Goal: Leave review/rating: Leave review/rating

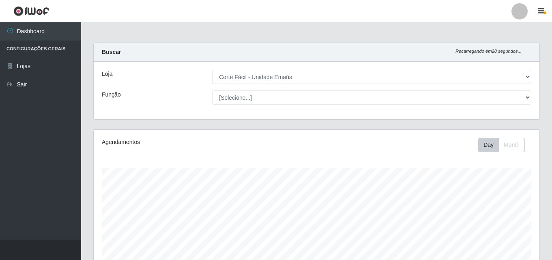
select select "201"
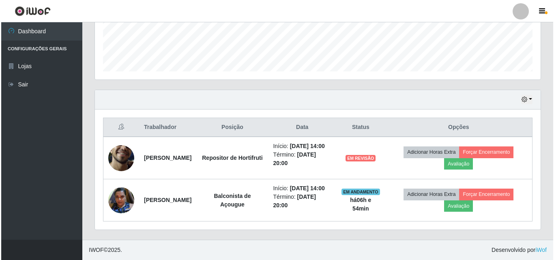
scroll to position [168, 446]
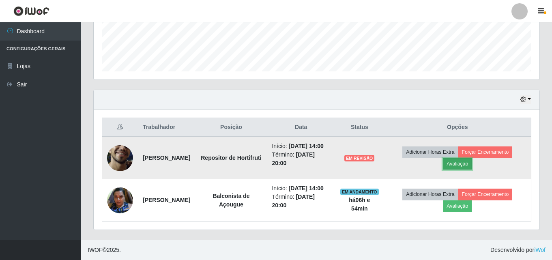
click at [462, 158] on button "Avaliação" at bounding box center [457, 163] width 29 height 11
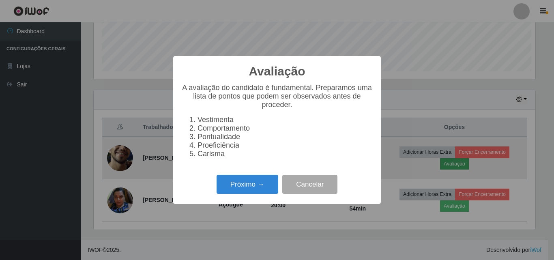
scroll to position [168, 442]
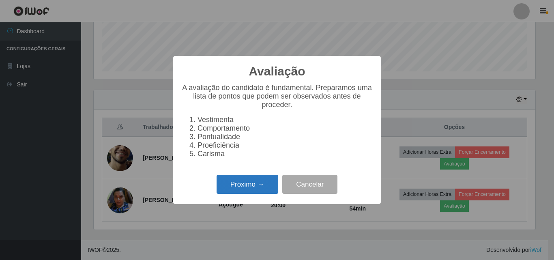
click at [249, 188] on button "Próximo →" at bounding box center [248, 184] width 62 height 19
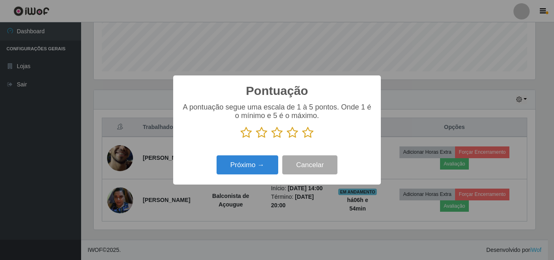
scroll to position [405509, 405235]
click at [280, 133] on icon at bounding box center [276, 133] width 11 height 12
click at [271, 139] on input "radio" at bounding box center [271, 139] width 0 height 0
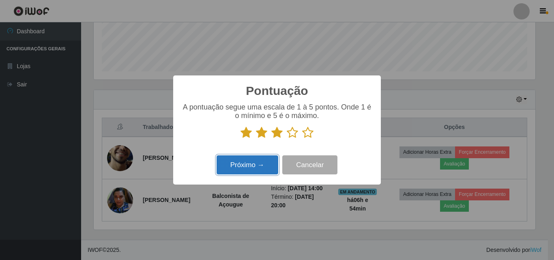
click at [254, 170] on button "Próximo →" at bounding box center [248, 164] width 62 height 19
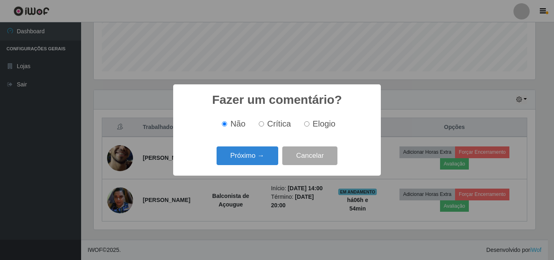
click at [262, 123] on input "Crítica" at bounding box center [261, 123] width 5 height 5
radio input "true"
click at [260, 159] on button "Próximo →" at bounding box center [248, 155] width 62 height 19
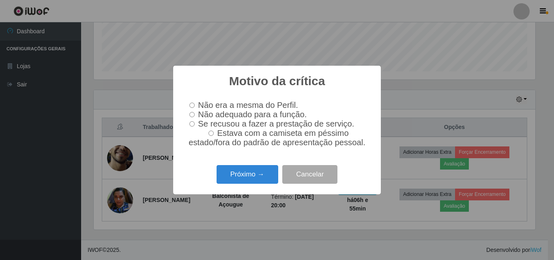
click at [192, 113] on input "Não adequado para a função." at bounding box center [191, 114] width 5 height 5
radio input "true"
click at [237, 177] on button "Próximo →" at bounding box center [248, 174] width 62 height 19
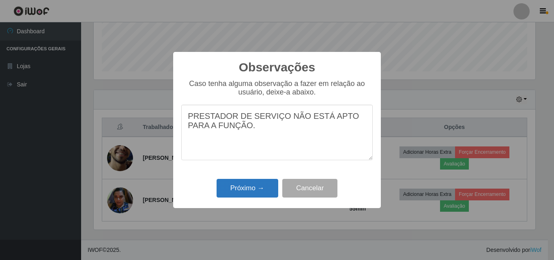
type textarea "PRESTADOR DE SERVIÇO NÃO ESTÁ APTO PARA A FUNÇÃO."
click at [241, 188] on button "Próximo →" at bounding box center [248, 188] width 62 height 19
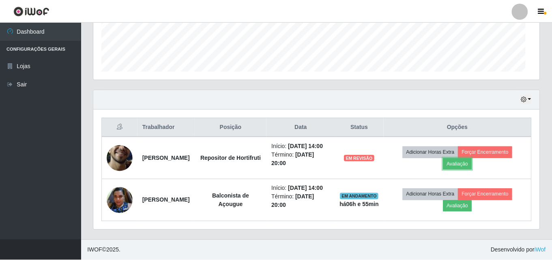
scroll to position [168, 446]
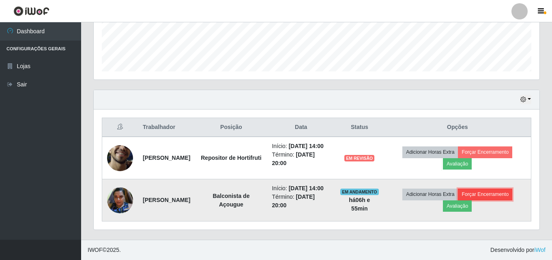
click at [500, 191] on button "Forçar Encerramento" at bounding box center [485, 194] width 54 height 11
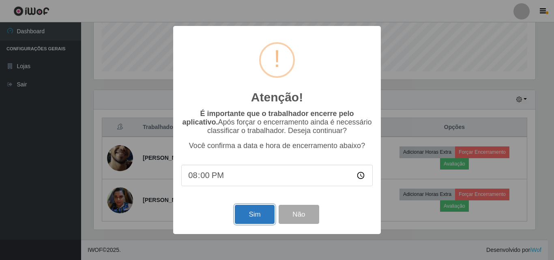
click at [247, 219] on button "Sim" at bounding box center [254, 214] width 39 height 19
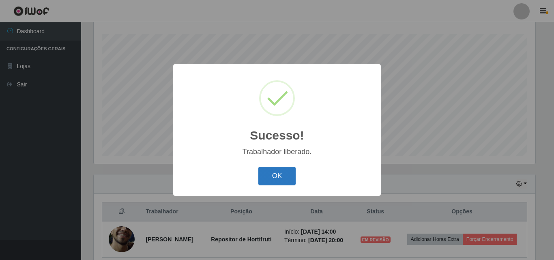
click at [272, 177] on button "OK" at bounding box center [277, 176] width 38 height 19
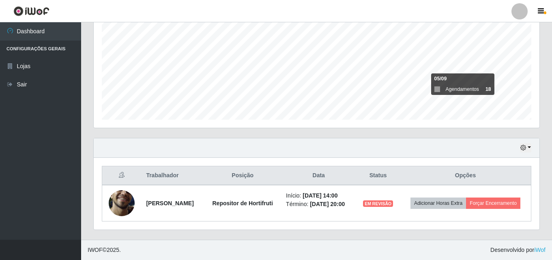
scroll to position [176, 0]
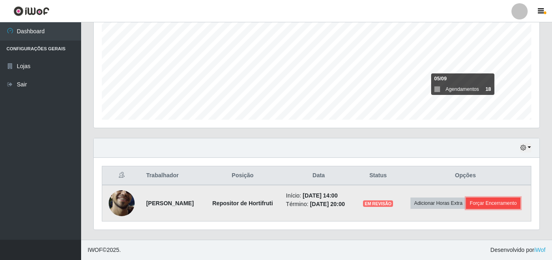
click at [472, 206] on button "Forçar Encerramento" at bounding box center [493, 203] width 54 height 11
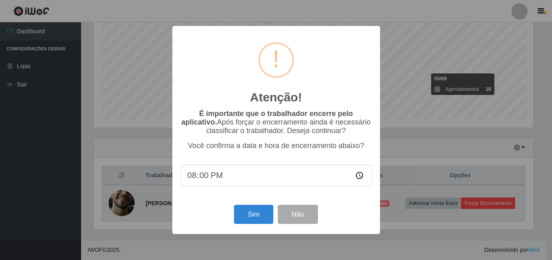
scroll to position [168, 442]
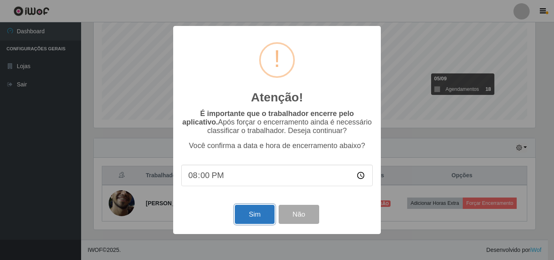
click at [256, 219] on button "Sim" at bounding box center [254, 214] width 39 height 19
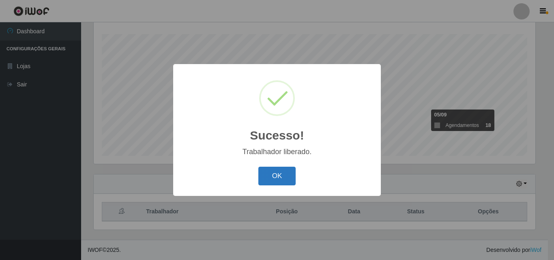
click at [292, 171] on button "OK" at bounding box center [277, 176] width 38 height 19
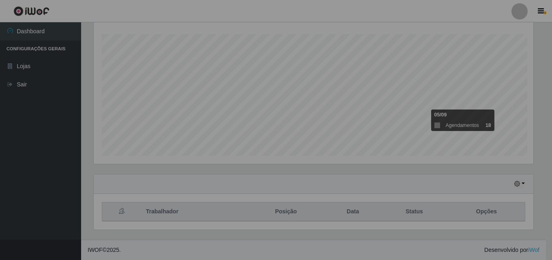
scroll to position [168, 446]
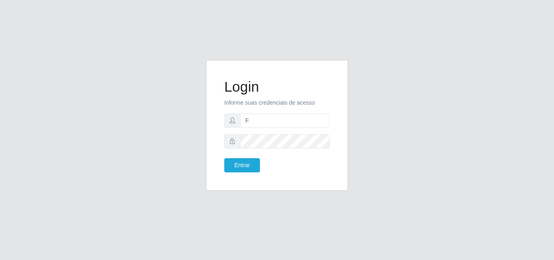
type input "[EMAIL_ADDRESS][DOMAIN_NAME]"
click at [254, 161] on button "Entrar" at bounding box center [242, 165] width 36 height 14
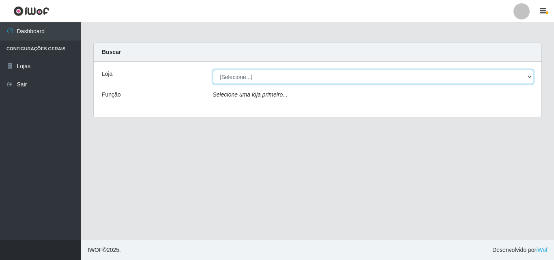
click at [527, 74] on select "[Selecione...] Corte Fácil - Unidade Emaús" at bounding box center [373, 77] width 321 height 14
select select "201"
click at [213, 70] on select "[Selecione...] Corte Fácil - Unidade Emaús" at bounding box center [373, 77] width 321 height 14
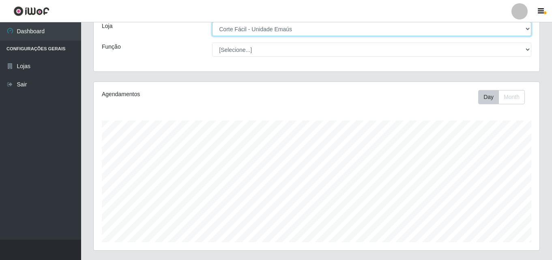
scroll to position [134, 0]
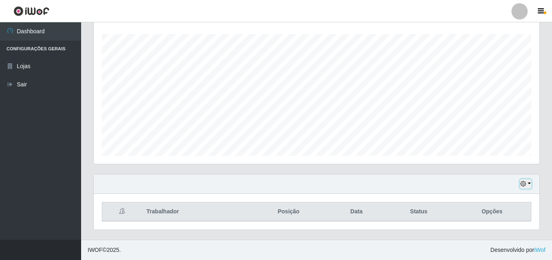
click at [527, 185] on button "button" at bounding box center [525, 183] width 11 height 9
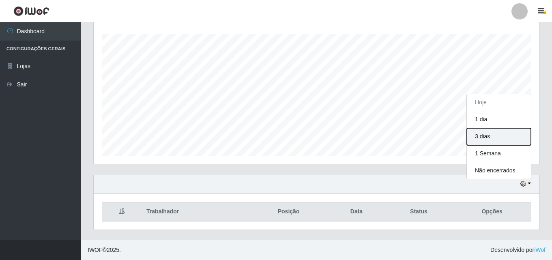
click at [484, 135] on button "3 dias" at bounding box center [499, 136] width 64 height 17
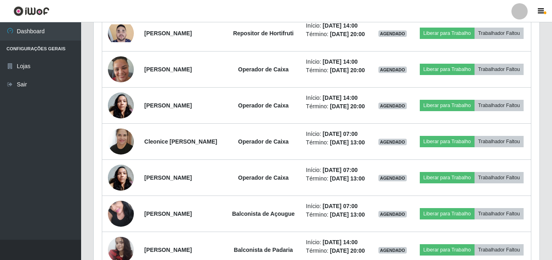
scroll to position [581, 0]
